Goal: Check status: Check status

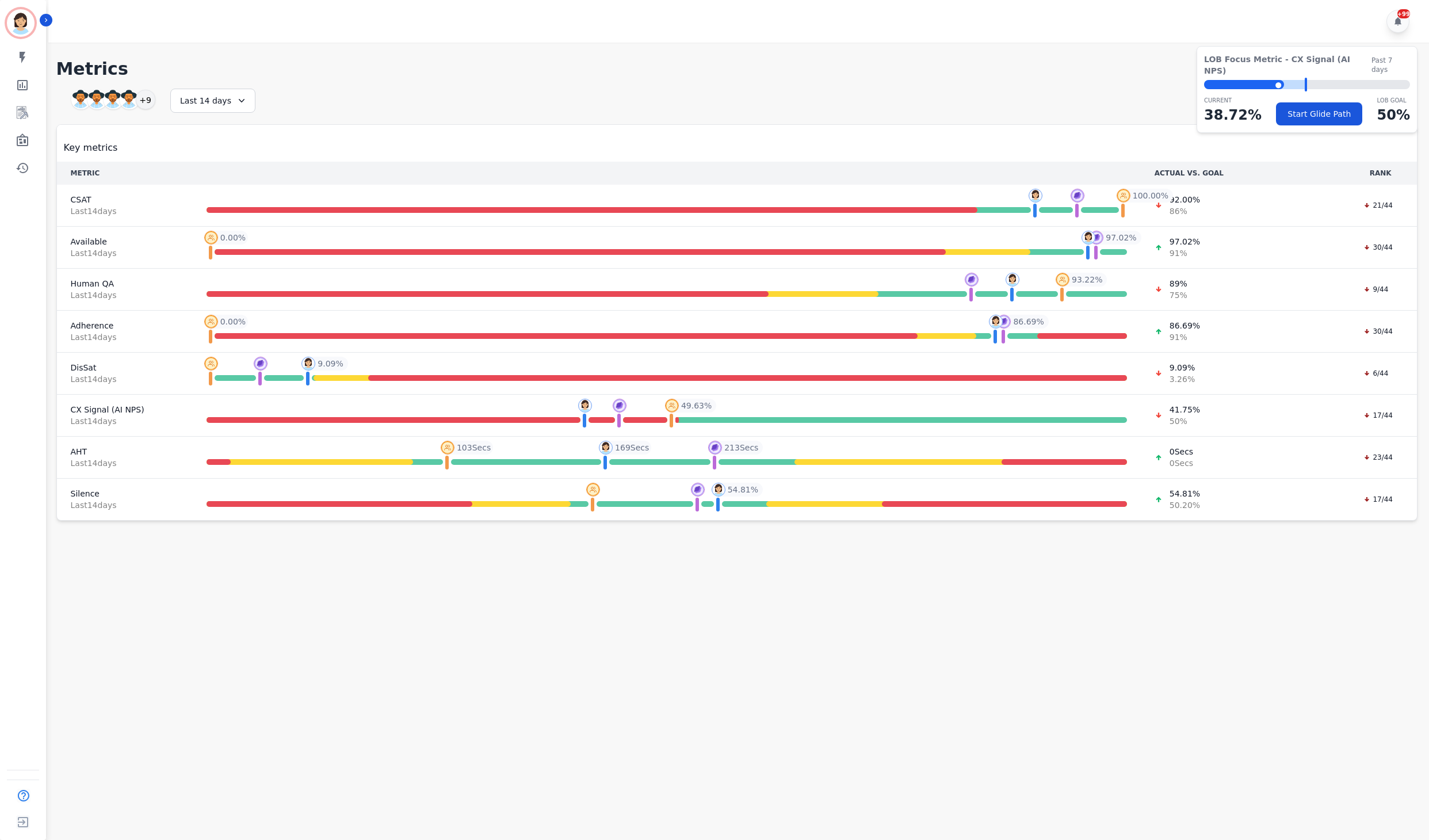
drag, startPoint x: 200, startPoint y: 590, endPoint x: 176, endPoint y: 557, distance: 40.8
click at [200, 591] on main "**********" at bounding box center [737, 462] width 1385 height 840
click at [21, 137] on icon "Sidebar" at bounding box center [22, 139] width 11 height 13
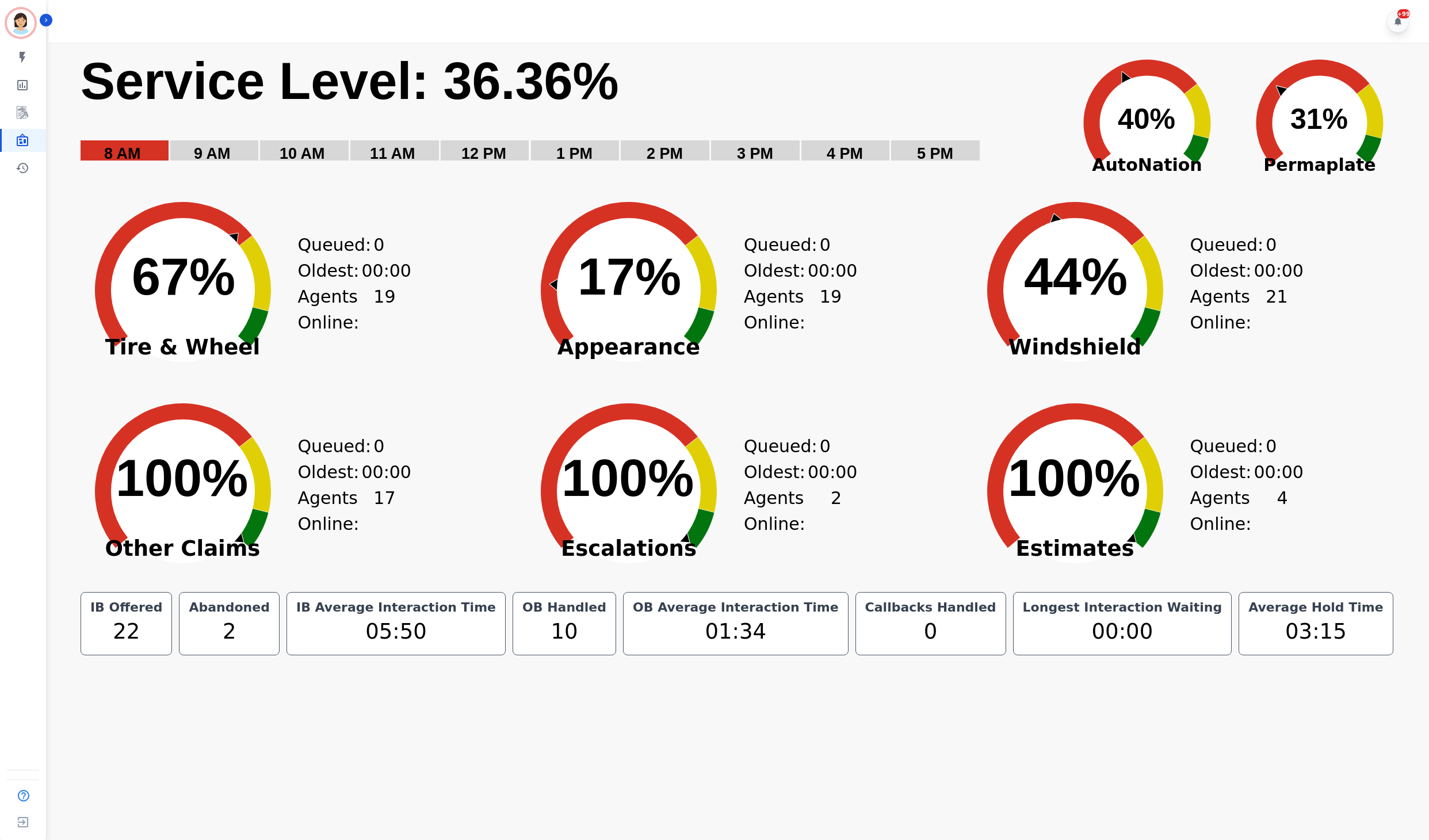
drag, startPoint x: 894, startPoint y: 363, endPoint x: 925, endPoint y: 368, distance: 31.4
click at [925, 368] on div "Created with Highcharts 10.3.3 17% ​ 17% Appearance Queued: 0 Oldest: 00:00 Age…" at bounding box center [737, 281] width 446 height 202
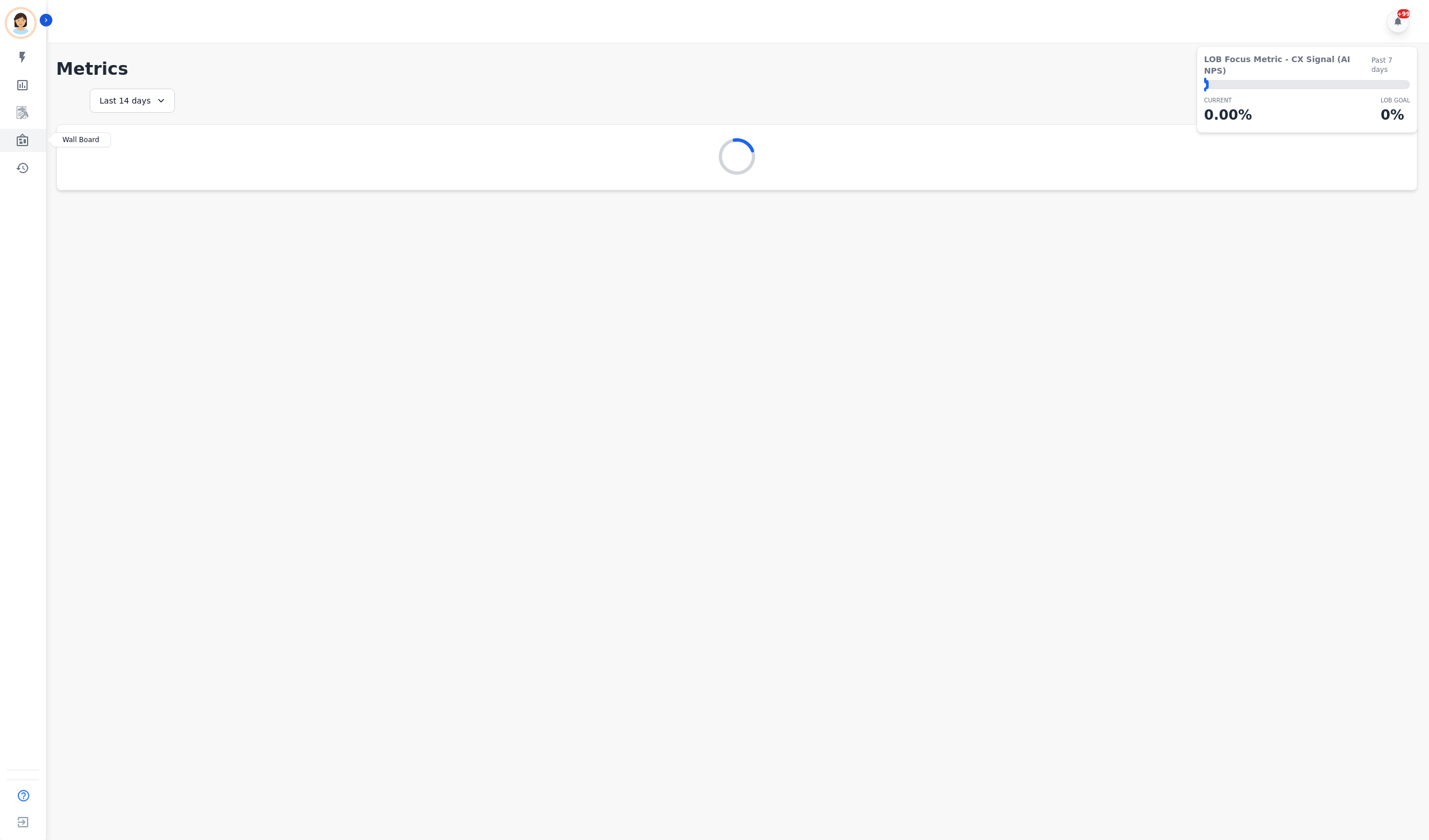
click at [28, 143] on icon "Sidebar" at bounding box center [22, 139] width 11 height 13
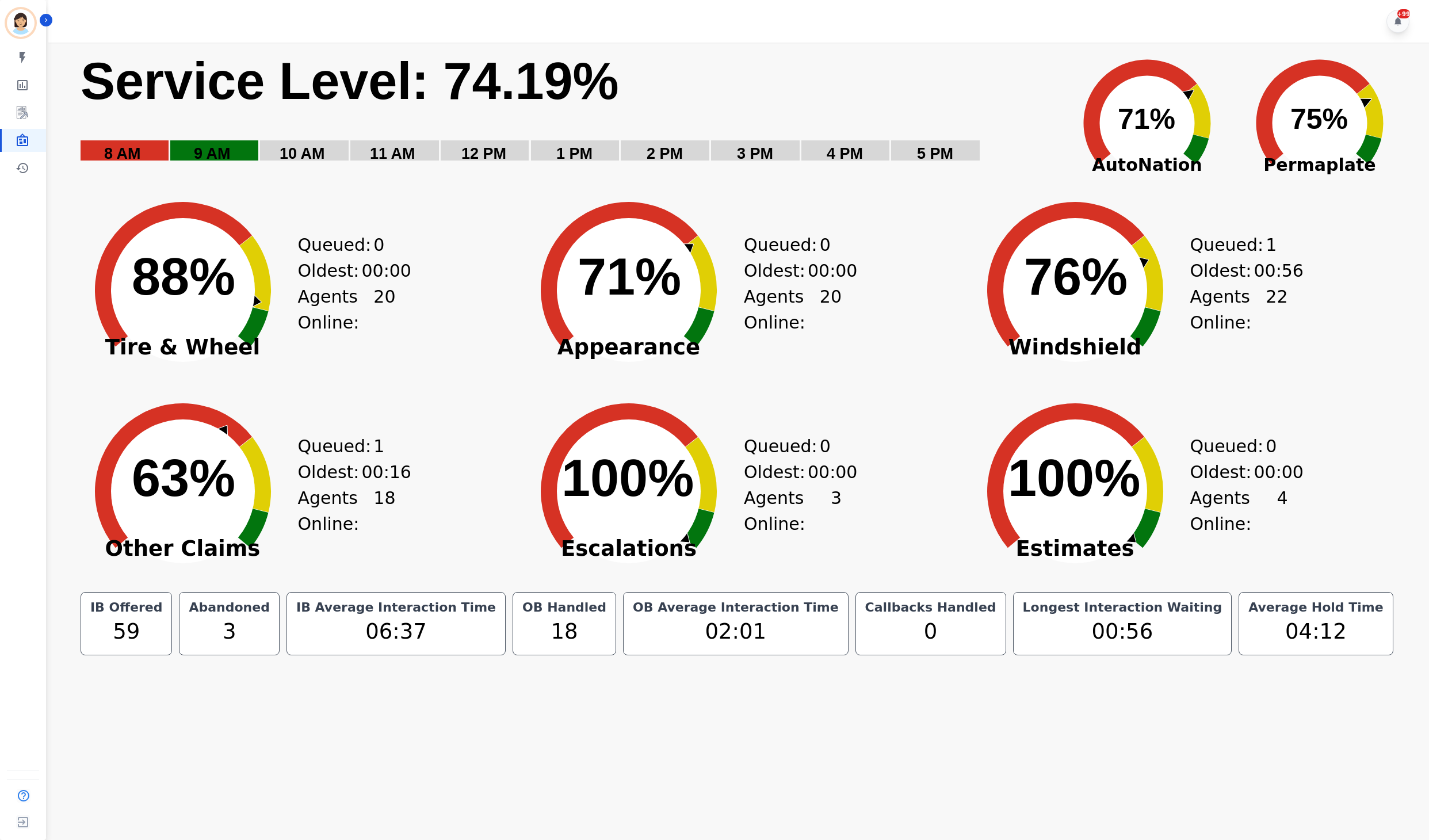
click at [515, 501] on icon "Created with Highcharts 10.3.3 100% ​ 100%" at bounding box center [629, 483] width 230 height 202
click at [190, 288] on text "73% ​ 73%" at bounding box center [184, 276] width 103 height 58
